Goal: Transaction & Acquisition: Purchase product/service

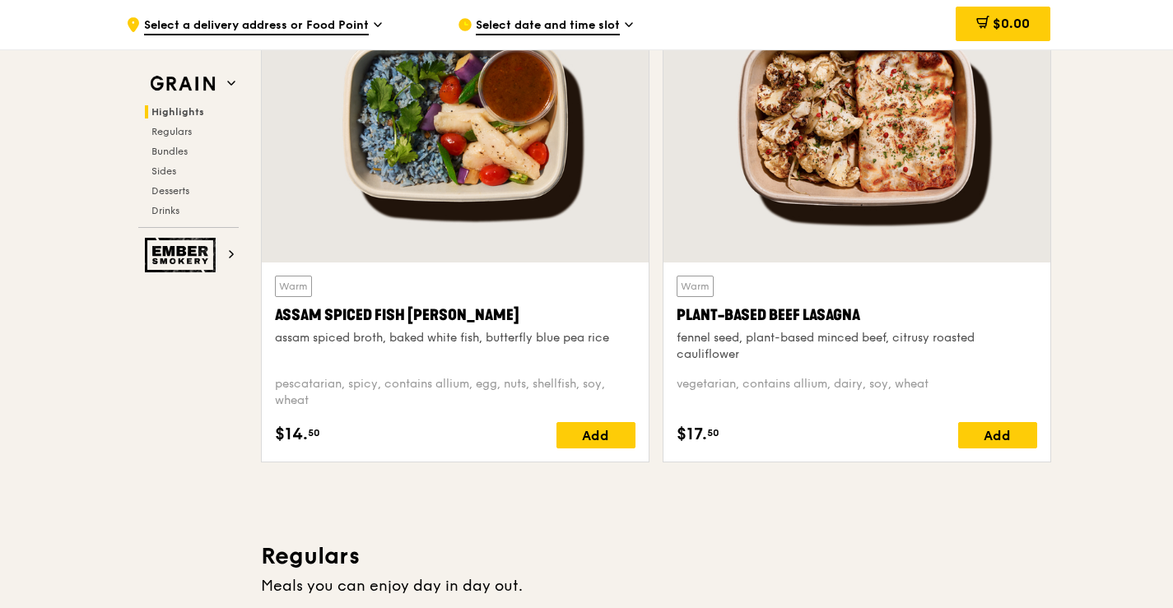
scroll to position [651, 0]
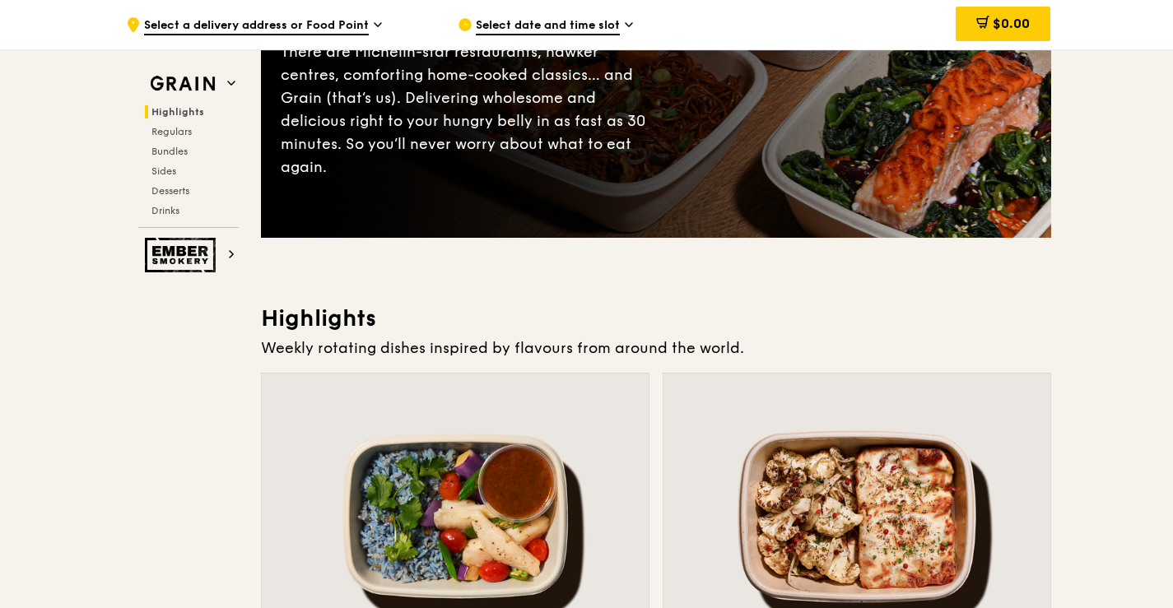
scroll to position [0, 0]
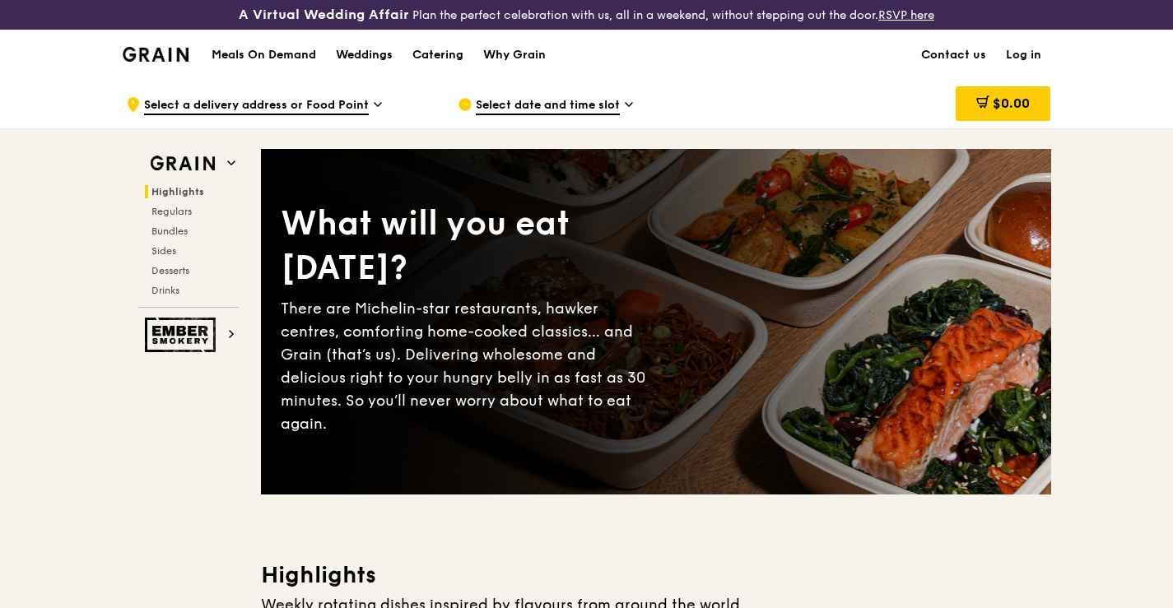
click at [277, 108] on span "Select a delivery address or Food Point" at bounding box center [256, 106] width 225 height 18
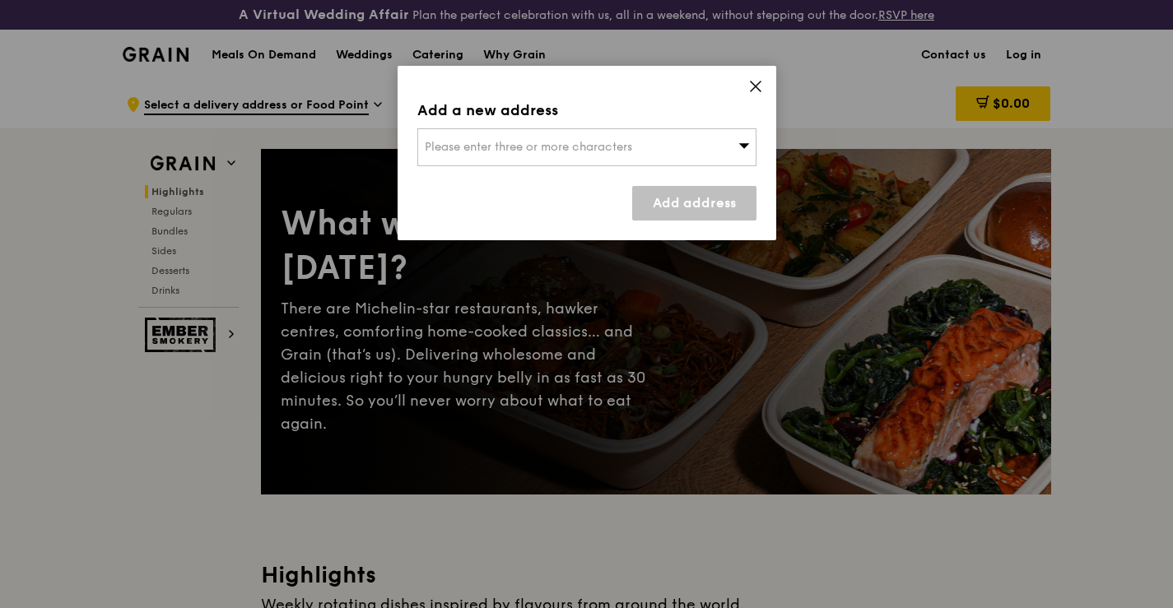
click at [571, 146] on span "Please enter three or more characters" at bounding box center [528, 147] width 207 height 14
click at [583, 177] on li "Please enter 3 or more characters" at bounding box center [586, 180] width 337 height 30
click at [651, 153] on input "search" at bounding box center [586, 147] width 337 height 36
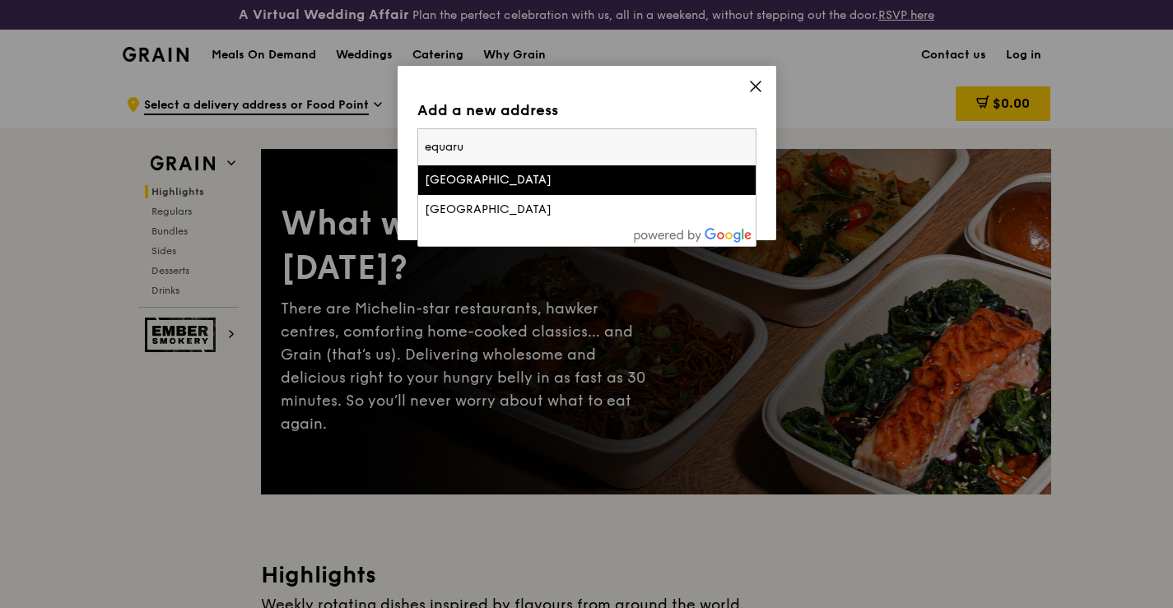
type input "equaru"
click at [649, 181] on div "[GEOGRAPHIC_DATA]" at bounding box center [547, 180] width 244 height 16
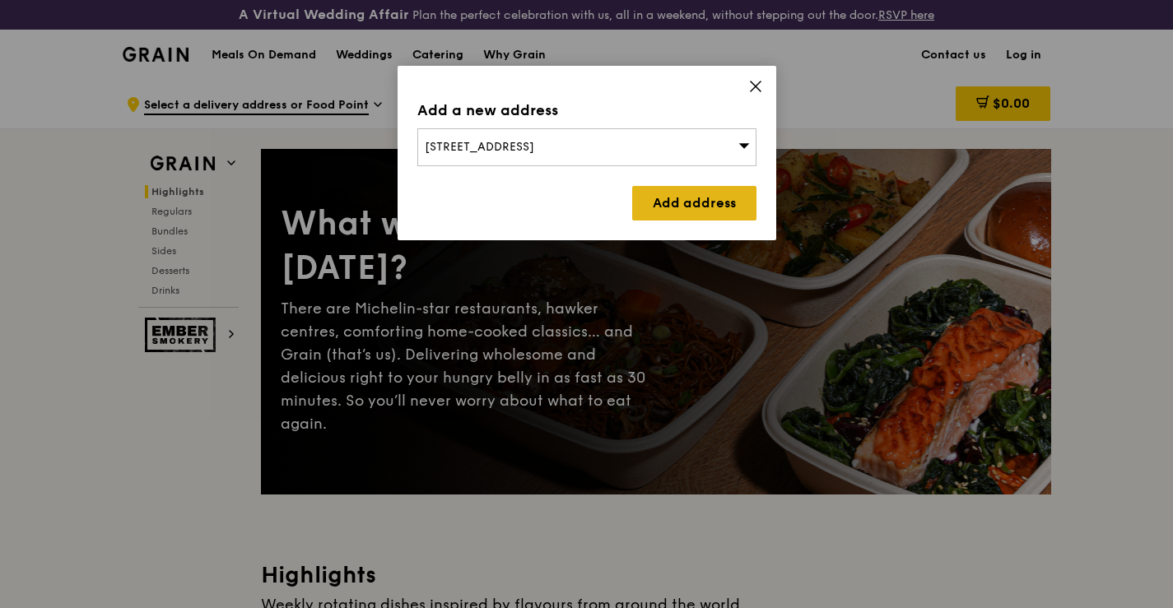
click at [682, 199] on link "Add address" at bounding box center [694, 203] width 124 height 35
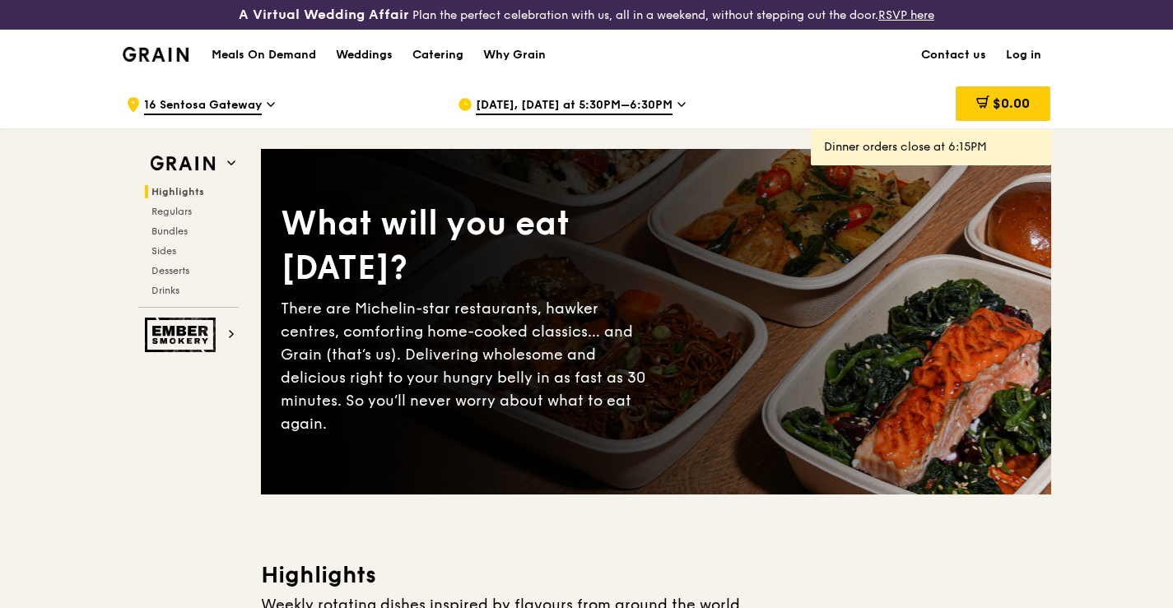
click at [587, 101] on span "[DATE], [DATE] at 5:30PM–6:30PM" at bounding box center [574, 106] width 197 height 18
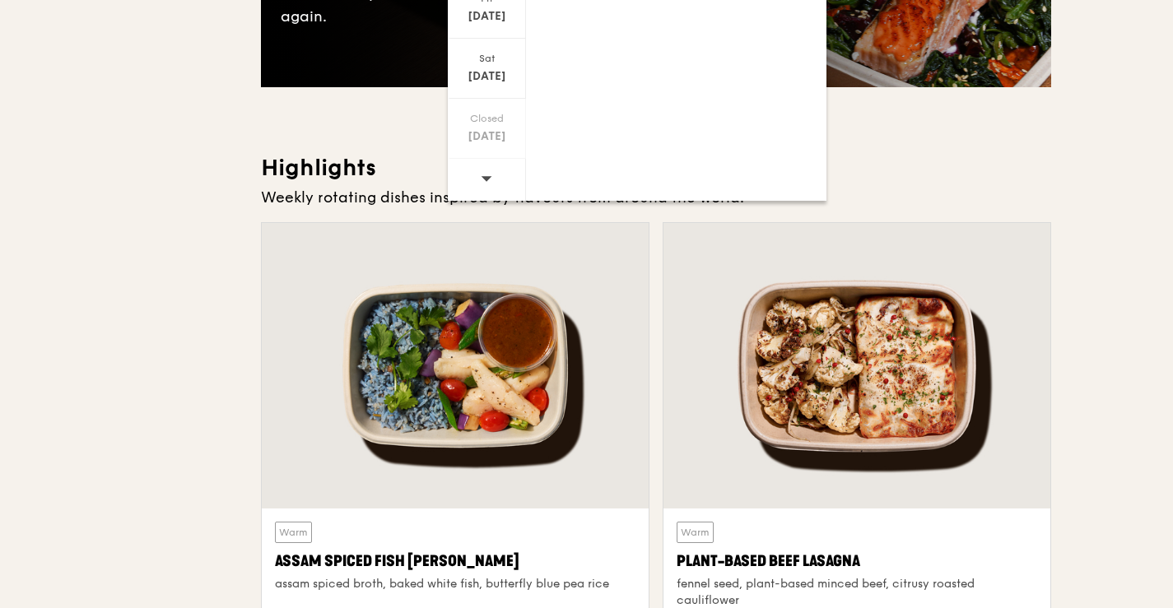
scroll to position [829, 0]
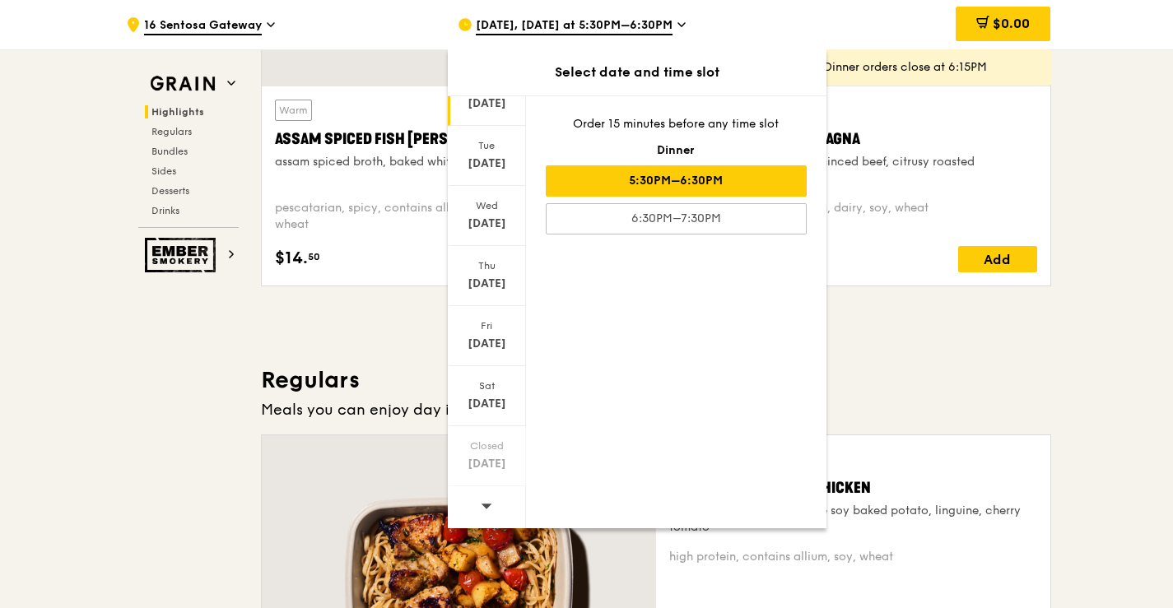
click at [486, 504] on icon at bounding box center [487, 506] width 12 height 12
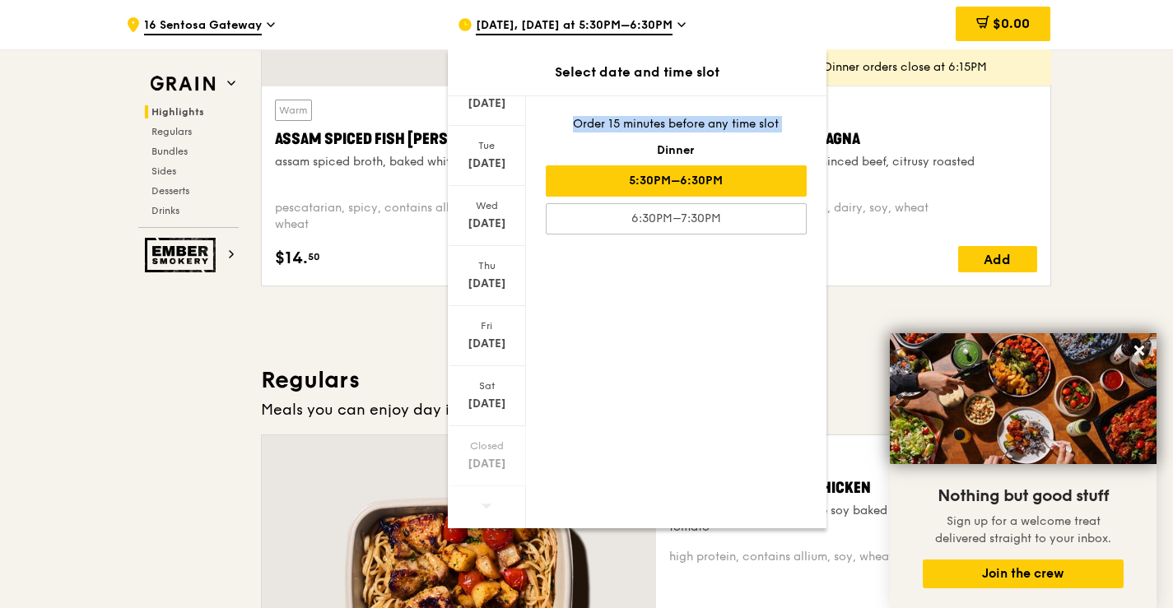
click at [486, 504] on icon at bounding box center [487, 506] width 12 height 12
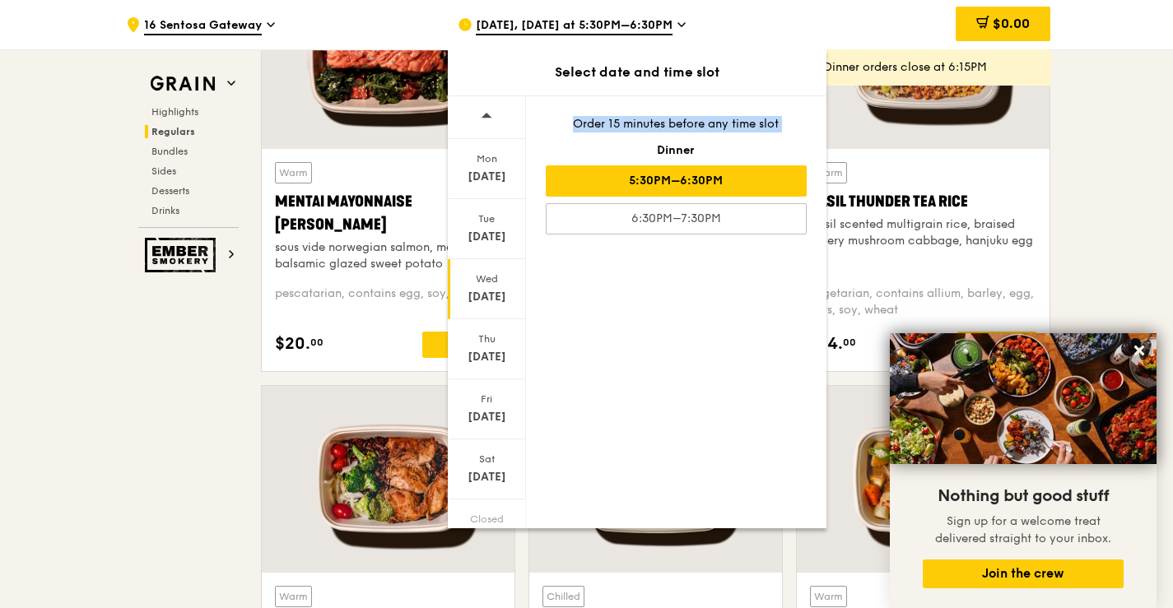
scroll to position [73, 0]
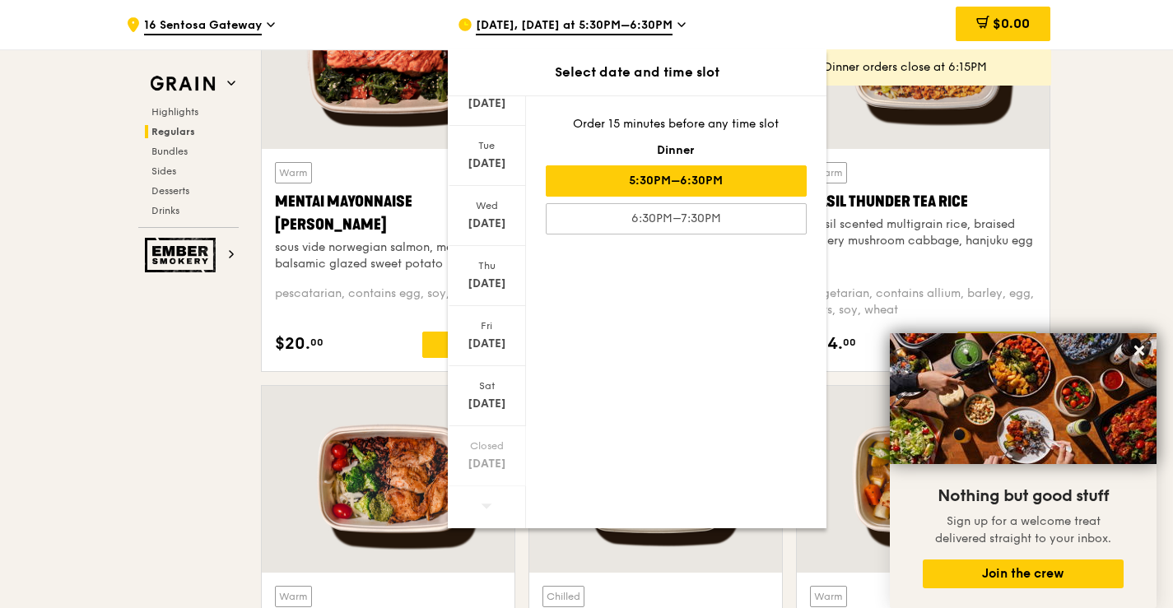
click at [486, 495] on span at bounding box center [487, 505] width 12 height 39
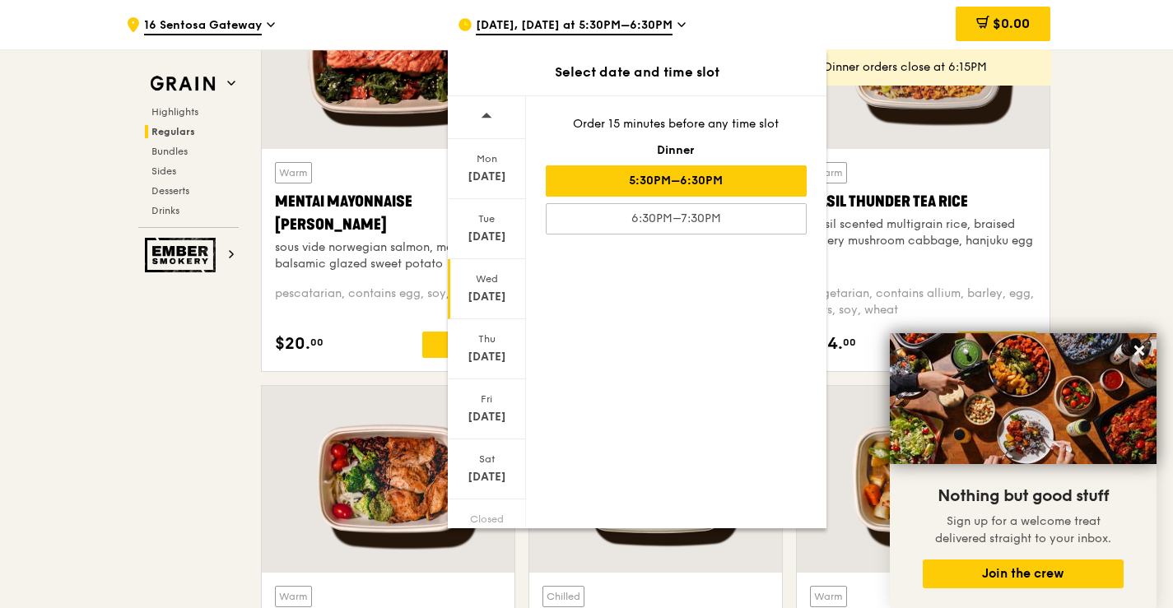
scroll to position [1220, 0]
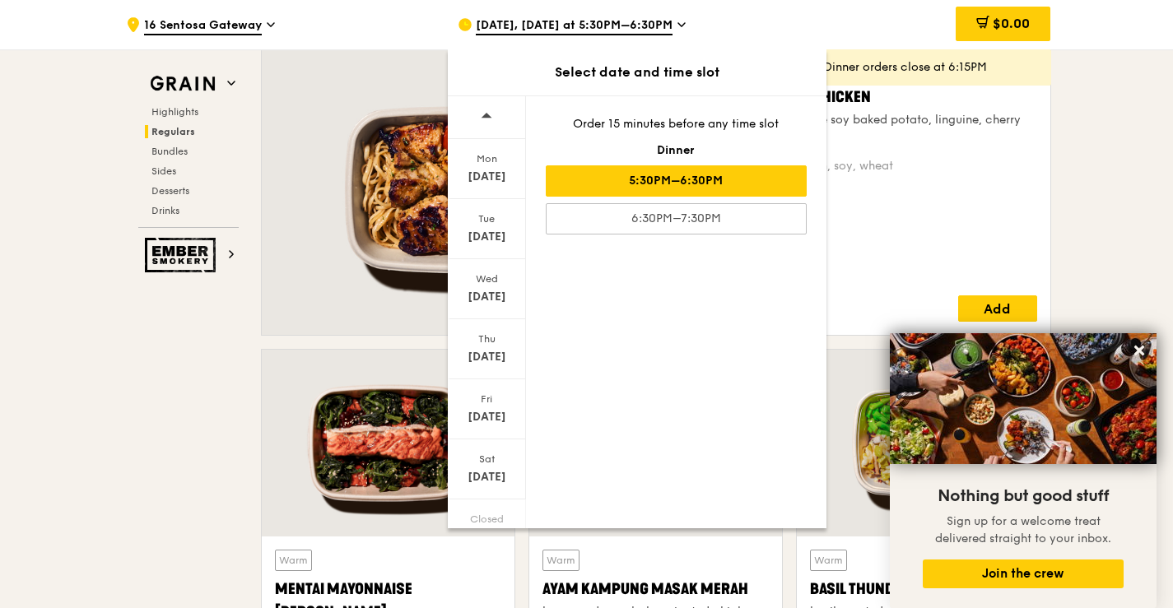
click at [485, 109] on span at bounding box center [487, 115] width 12 height 39
click at [751, 184] on div "5:30PM–6:30PM" at bounding box center [676, 180] width 261 height 31
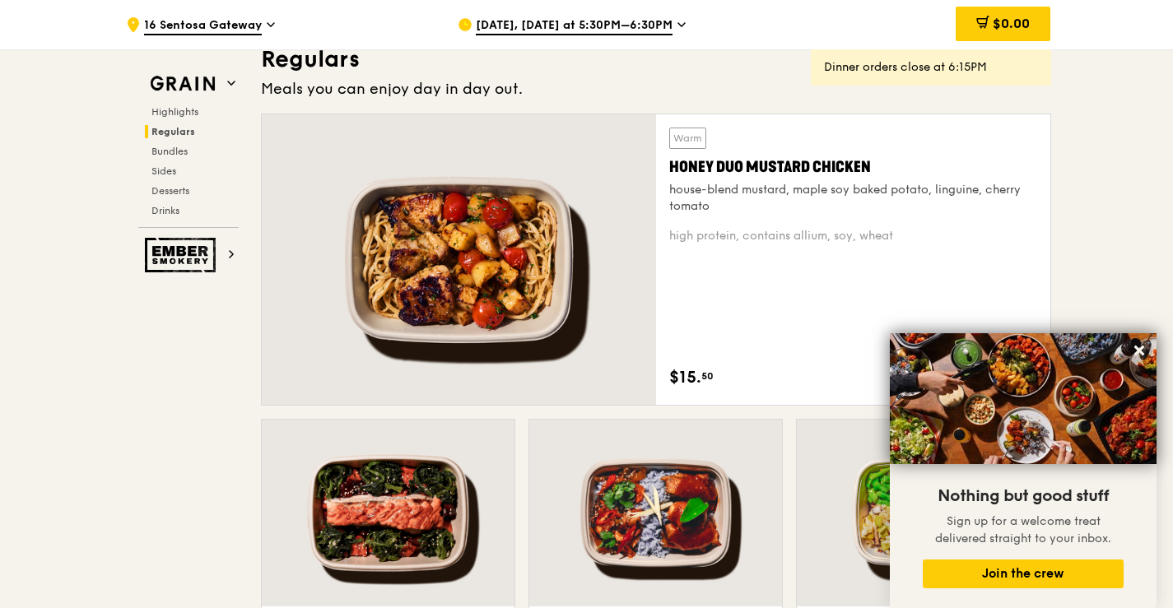
scroll to position [1127, 0]
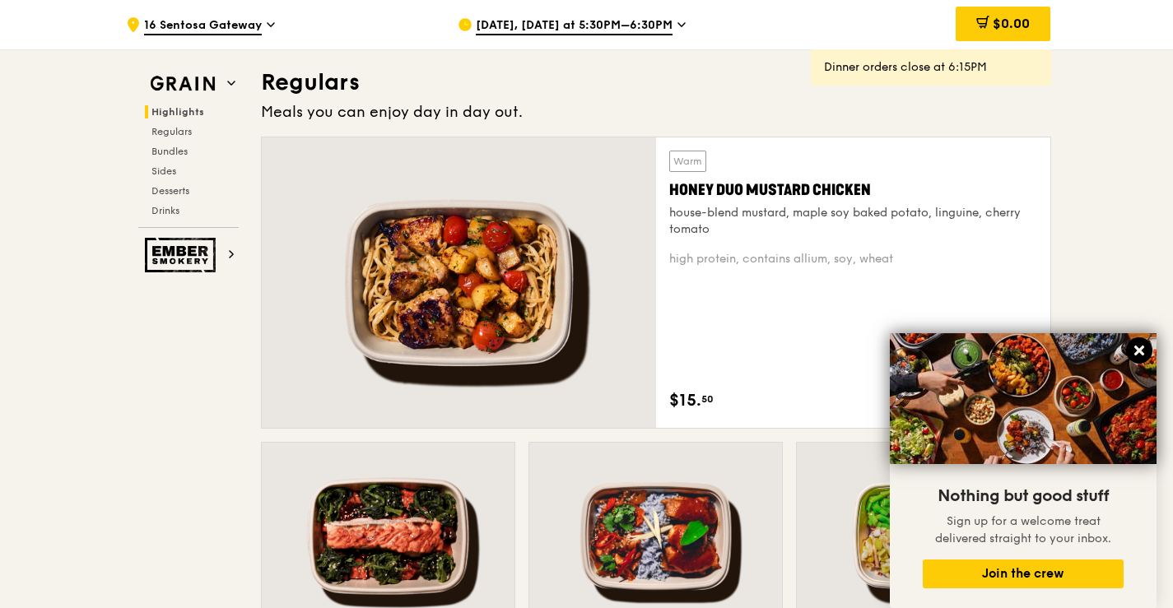
click at [1139, 349] on icon at bounding box center [1139, 351] width 10 height 10
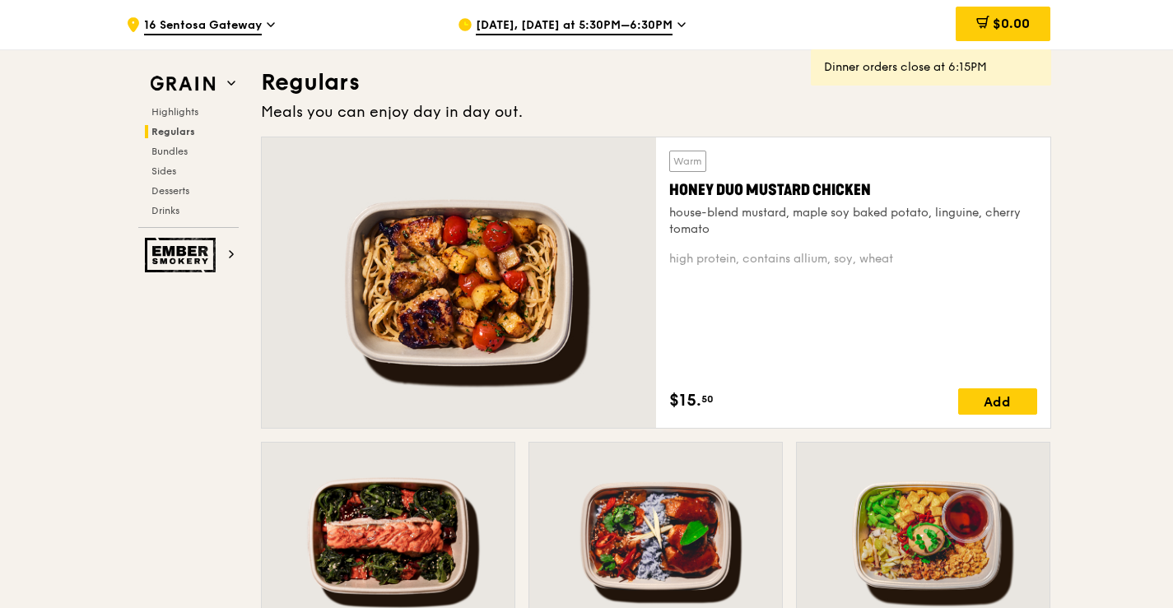
scroll to position [1464, 0]
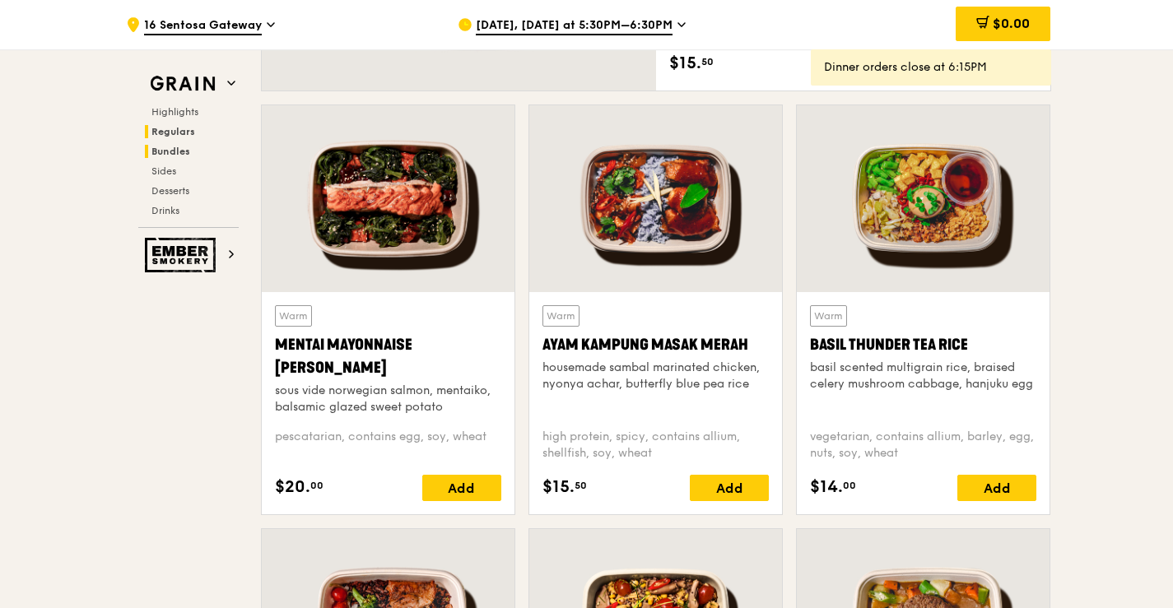
click at [186, 146] on span "Bundles" at bounding box center [170, 152] width 39 height 12
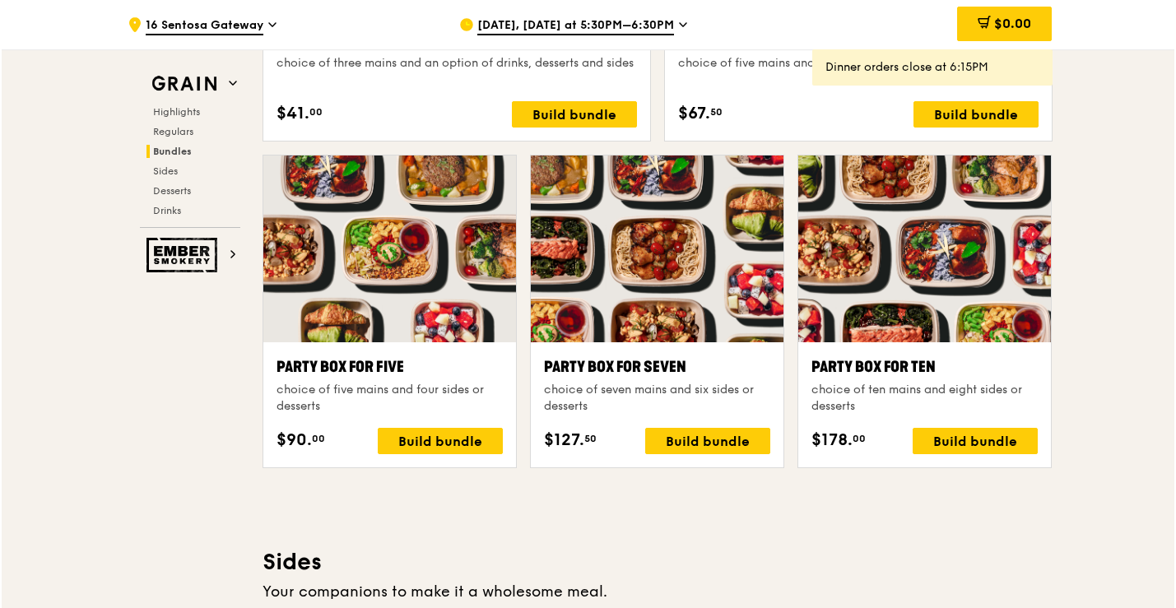
scroll to position [3212, 0]
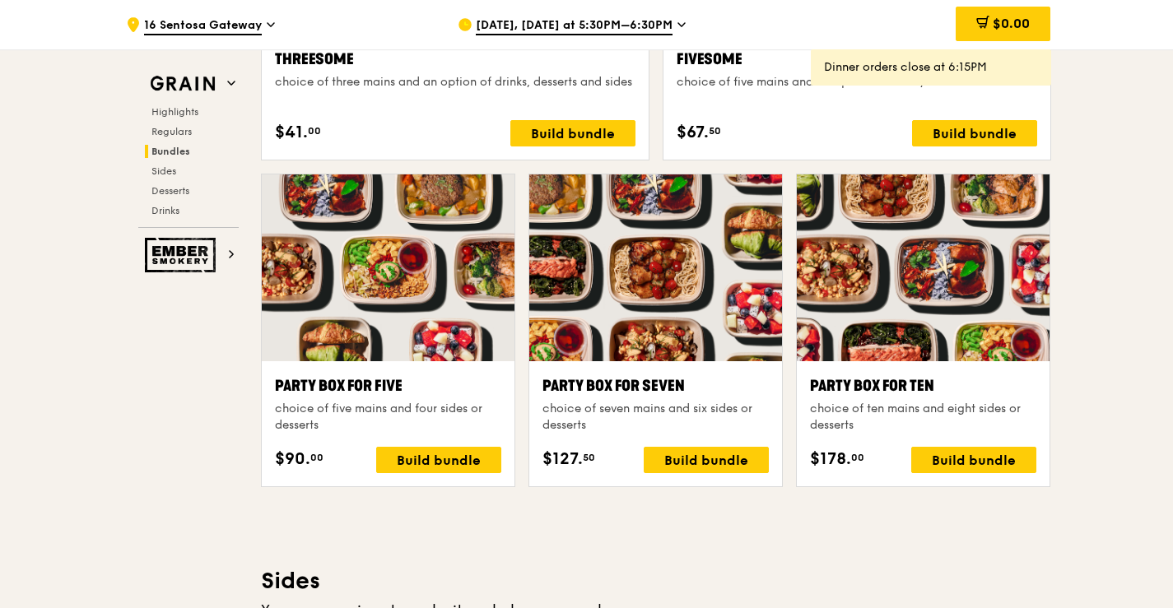
click at [931, 422] on div "choice of ten mains and eight sides or desserts" at bounding box center [923, 417] width 226 height 33
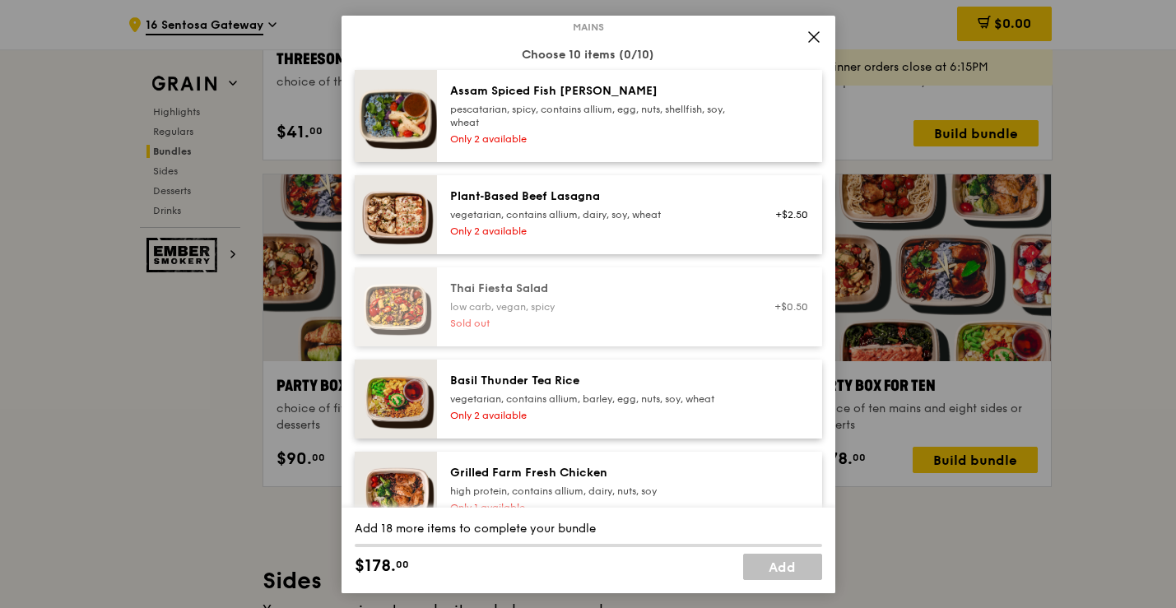
scroll to position [0, 0]
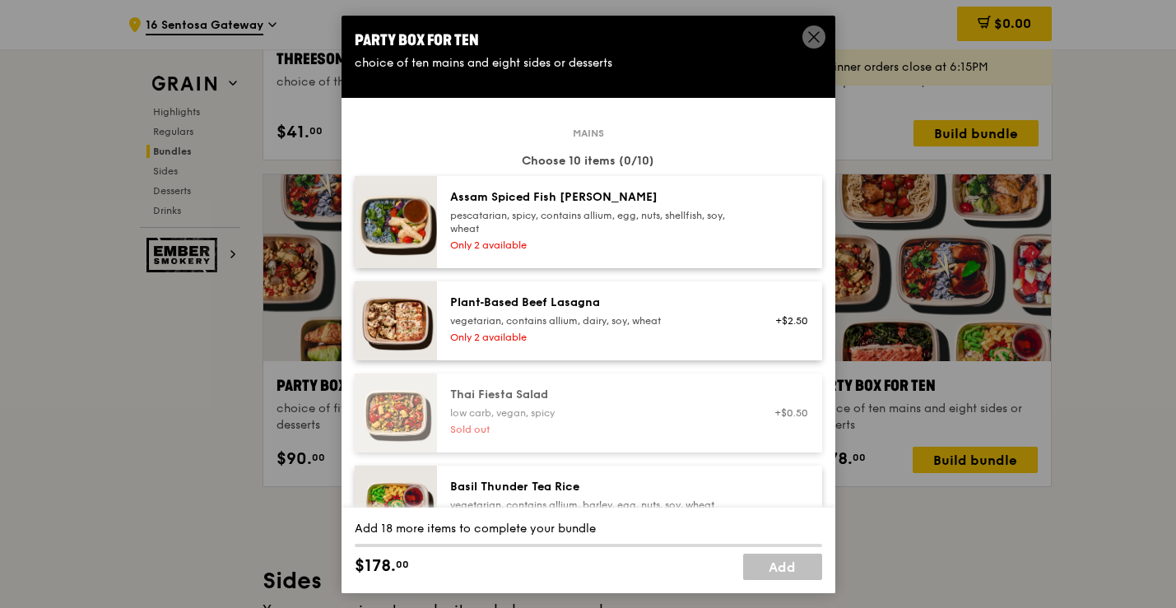
click at [811, 42] on icon at bounding box center [814, 36] width 15 height 15
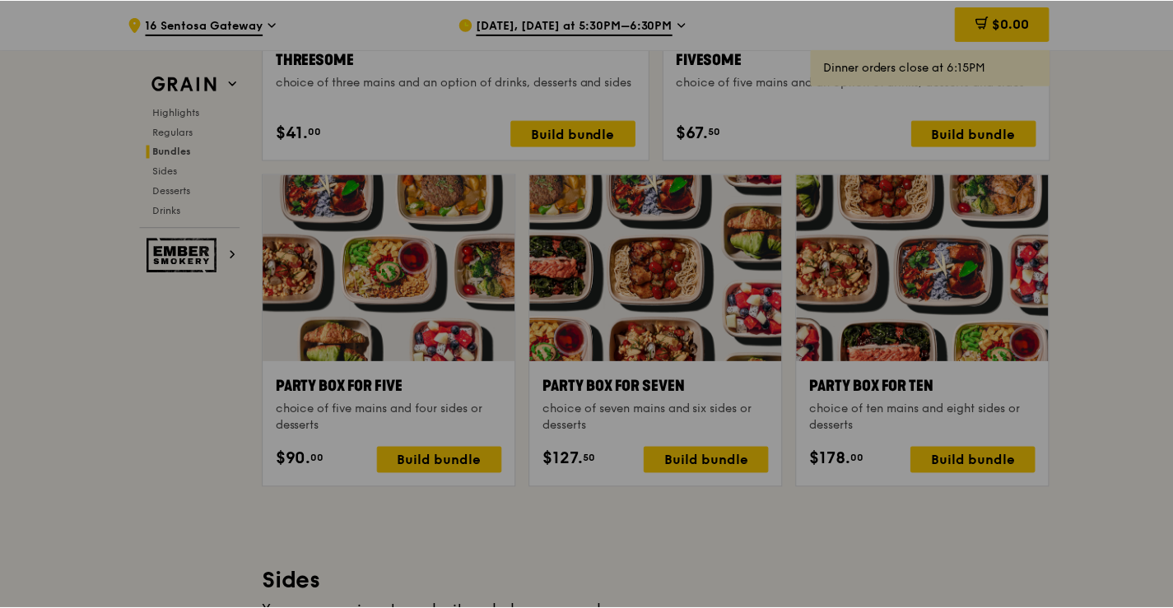
scroll to position [3212, 0]
